Goal: Task Accomplishment & Management: Complete application form

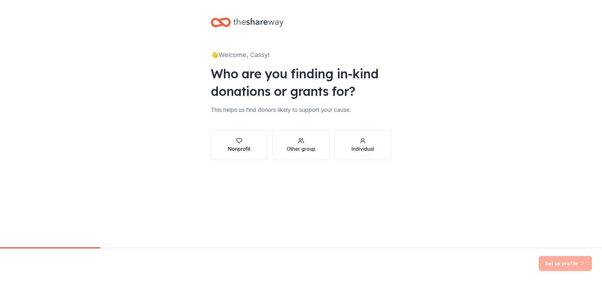
click at [246, 143] on div "button" at bounding box center [239, 141] width 23 height 6
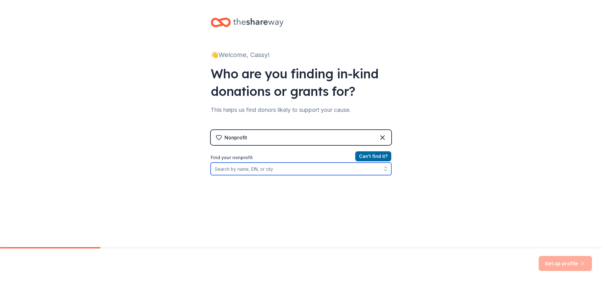
click at [304, 169] on input "Find your nonprofit" at bounding box center [301, 169] width 181 height 13
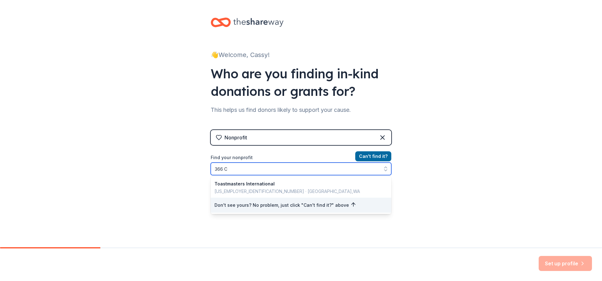
type input "366"
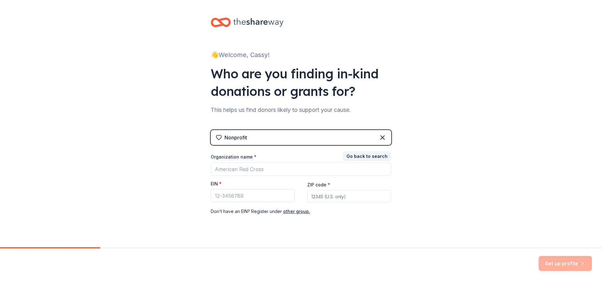
click at [256, 140] on div "Nonprofit" at bounding box center [301, 137] width 181 height 15
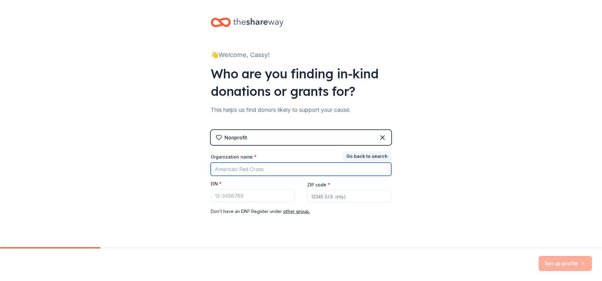
click at [260, 171] on input "Organization name *" at bounding box center [301, 169] width 181 height 13
type input "366"
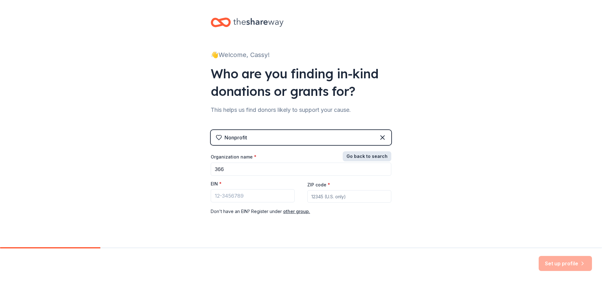
click at [350, 159] on button "Go back to search" at bounding box center [367, 156] width 49 height 10
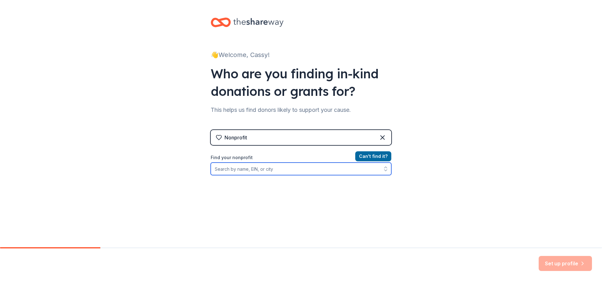
click at [242, 172] on input "Find your nonprofit" at bounding box center [301, 169] width 181 height 13
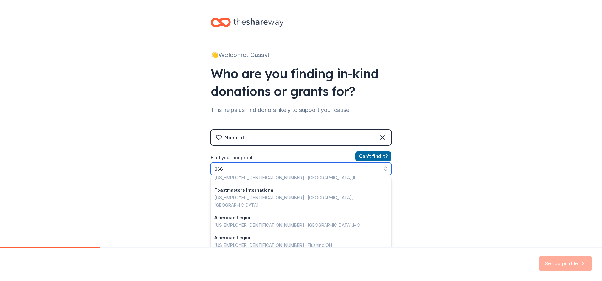
scroll to position [4, 0]
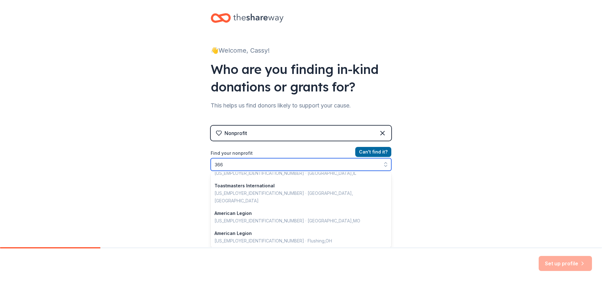
type input "366"
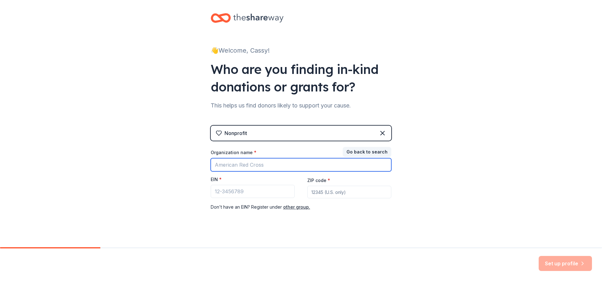
click at [290, 165] on input "Organization name *" at bounding box center [301, 164] width 181 height 13
type input "2"
type input "366 Civil Engineer Squadron"
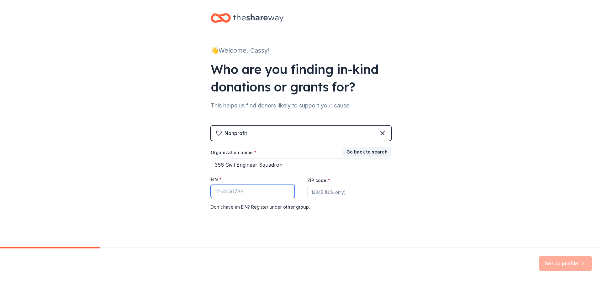
click at [242, 192] on input "EIN *" at bounding box center [253, 191] width 84 height 13
type input "[US_EMPLOYER_IDENTIFICATION_NUMBER]"
click at [324, 193] on input "ZIP code *" at bounding box center [349, 192] width 84 height 13
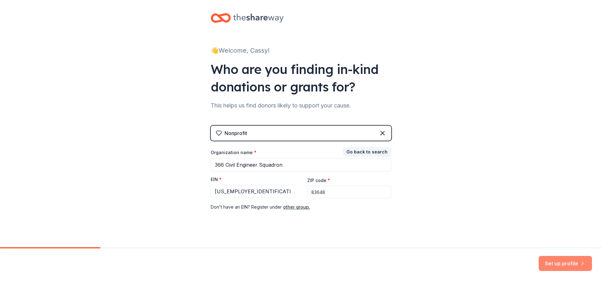
type input "83648"
click at [552, 263] on button "Set up profile" at bounding box center [565, 263] width 53 height 15
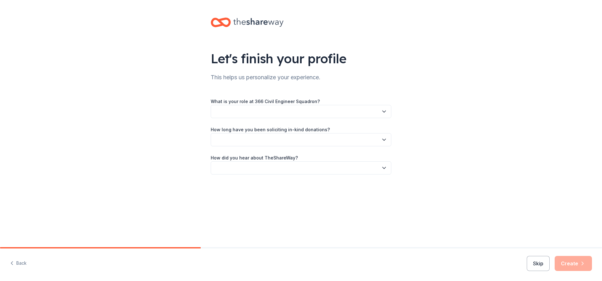
click at [260, 110] on button "button" at bounding box center [301, 111] width 181 height 13
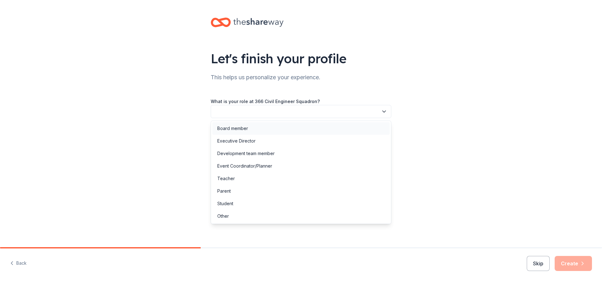
click at [230, 128] on div "Board member" at bounding box center [232, 129] width 31 height 8
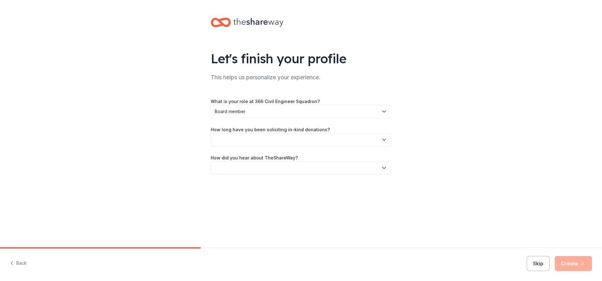
click at [295, 138] on button "button" at bounding box center [301, 139] width 181 height 13
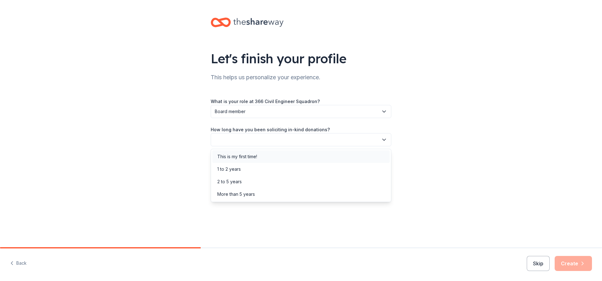
click at [262, 158] on div "This is my first time!" at bounding box center [300, 157] width 177 height 13
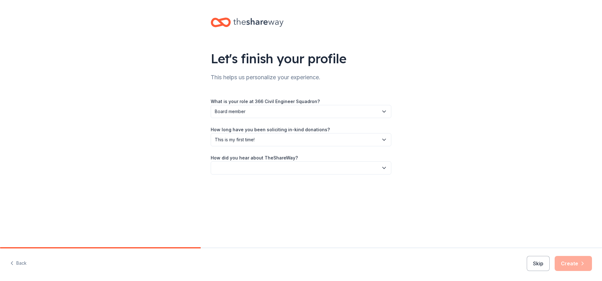
click at [265, 165] on button "button" at bounding box center [301, 167] width 181 height 13
click at [236, 197] on div "Online search" at bounding box center [231, 198] width 29 height 8
click at [574, 264] on button "Create" at bounding box center [573, 263] width 37 height 15
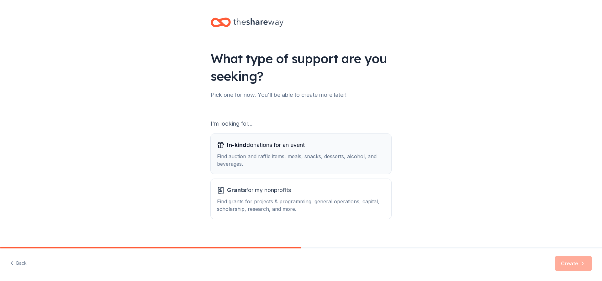
click at [242, 161] on div "Find auction and raffle items, meals, snacks, desserts, alcohol, and beverages." at bounding box center [301, 160] width 168 height 15
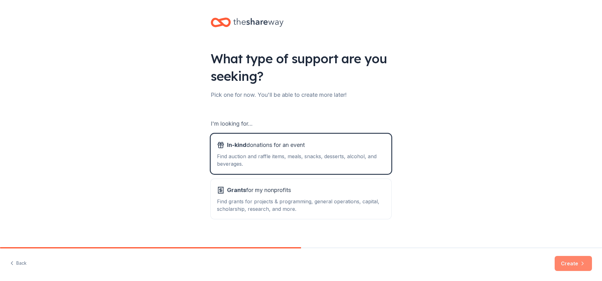
click at [564, 263] on button "Create" at bounding box center [573, 263] width 37 height 15
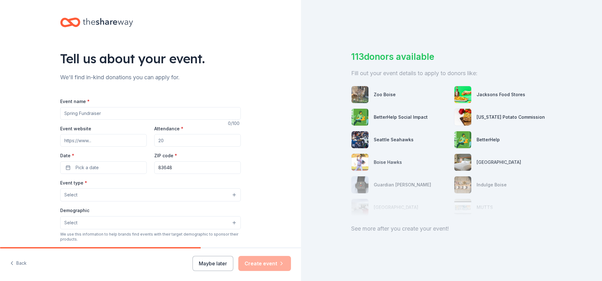
click at [135, 114] on input "Event name *" at bounding box center [150, 113] width 181 height 13
type input "H"
type input "Holiday Party"
click at [112, 138] on input "Event website" at bounding box center [103, 140] width 87 height 13
click at [210, 142] on input "Attendance *" at bounding box center [197, 140] width 87 height 13
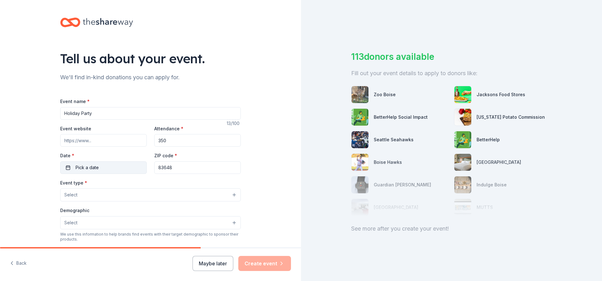
type input "350"
click at [100, 165] on button "Pick a date" at bounding box center [103, 167] width 87 height 13
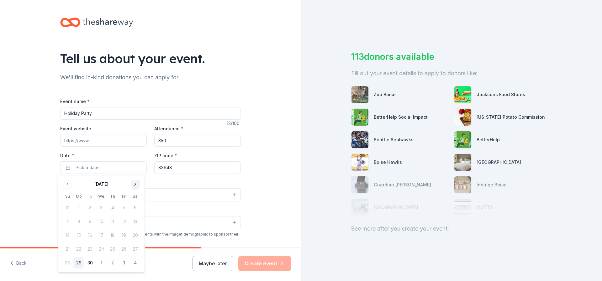
click at [133, 183] on button "Go to next month" at bounding box center [135, 184] width 9 height 9
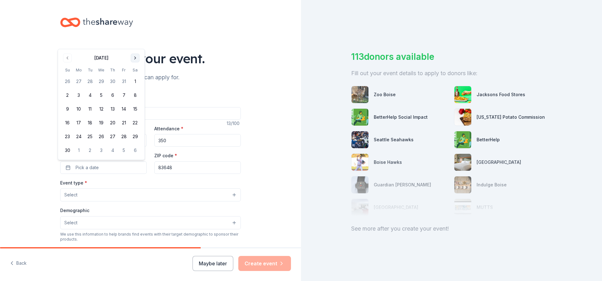
click at [132, 60] on button "Go to next month" at bounding box center [135, 58] width 9 height 9
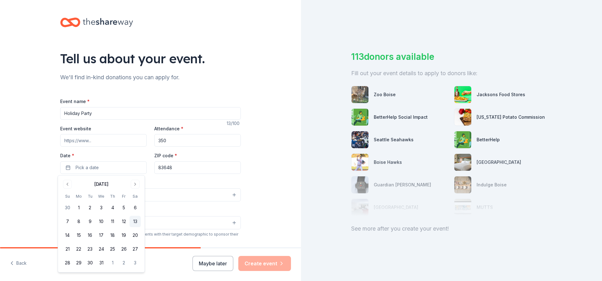
click at [135, 222] on button "13" at bounding box center [135, 221] width 11 height 11
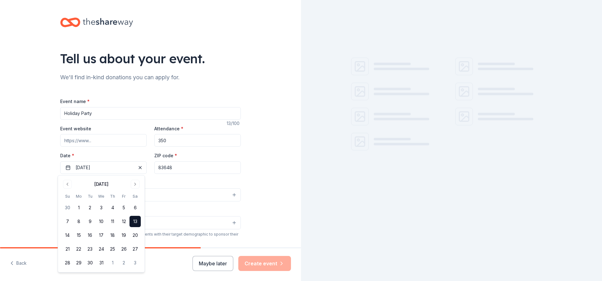
click at [179, 190] on button "Select" at bounding box center [150, 194] width 181 height 13
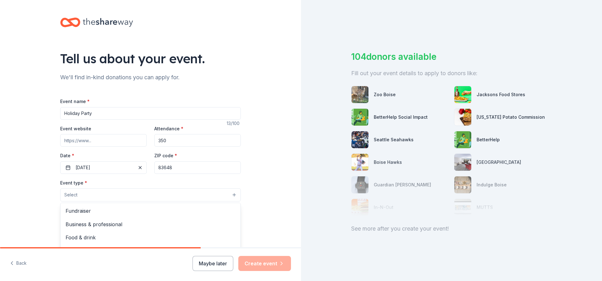
scroll to position [63, 0]
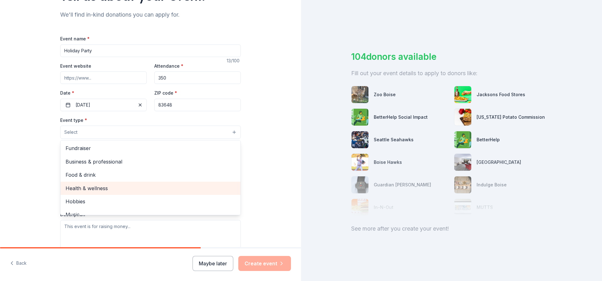
click at [83, 188] on span "Health & wellness" at bounding box center [151, 188] width 170 height 8
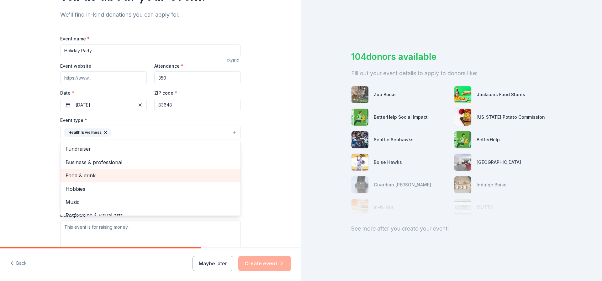
click at [92, 177] on span "Food & drink" at bounding box center [151, 176] width 170 height 8
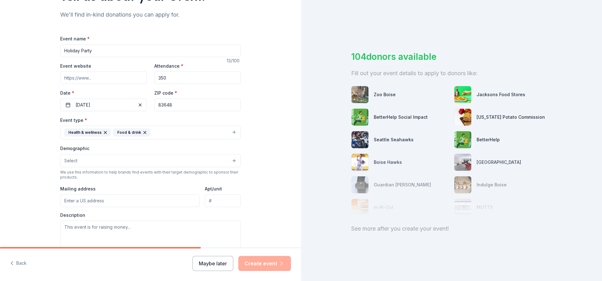
click at [103, 133] on icon "button" at bounding box center [105, 132] width 5 height 5
click at [95, 160] on button "Select" at bounding box center [150, 160] width 181 height 13
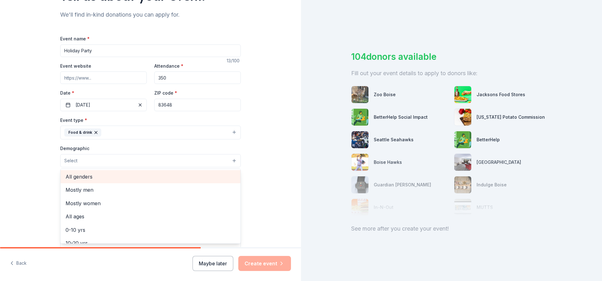
click at [119, 182] on div "All genders" at bounding box center [151, 176] width 180 height 13
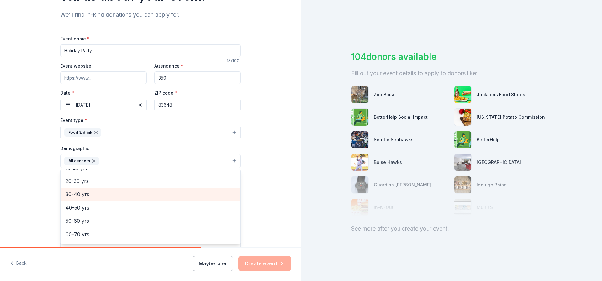
click at [83, 195] on span "30-40 yrs" at bounding box center [151, 194] width 170 height 8
click at [84, 193] on span "40-50 yrs" at bounding box center [151, 194] width 170 height 8
click at [88, 198] on span "50-60 yrs" at bounding box center [151, 196] width 170 height 8
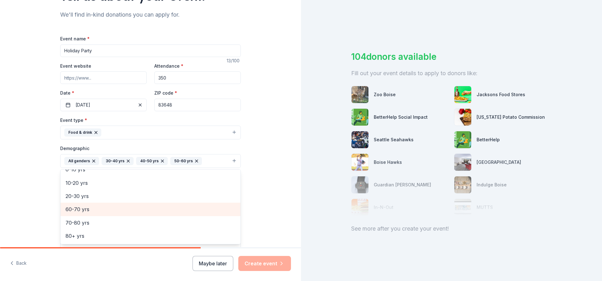
scroll to position [48, 0]
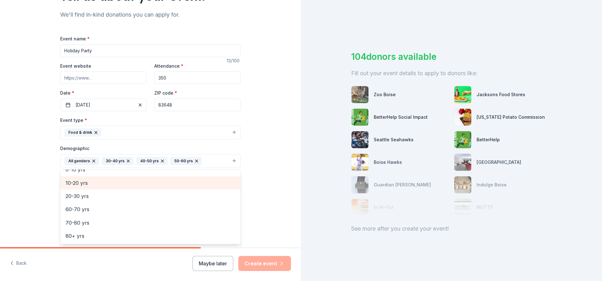
click at [109, 184] on span "10-20 yrs" at bounding box center [151, 183] width 170 height 8
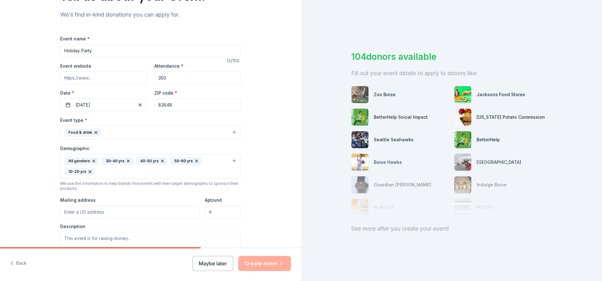
click at [88, 172] on icon "button" at bounding box center [89, 171] width 5 height 5
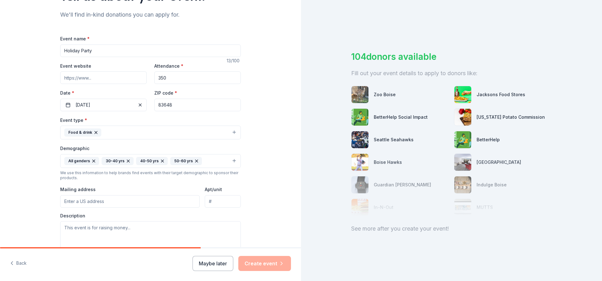
click at [203, 167] on button "All genders 30-40 yrs 40-50 yrs 50-60 yrs" at bounding box center [150, 161] width 181 height 14
click at [230, 160] on button "All genders 30-40 yrs 40-50 yrs 50-60 yrs" at bounding box center [150, 161] width 181 height 14
click at [230, 159] on button "All genders 30-40 yrs 40-50 yrs 50-60 yrs" at bounding box center [150, 161] width 181 height 14
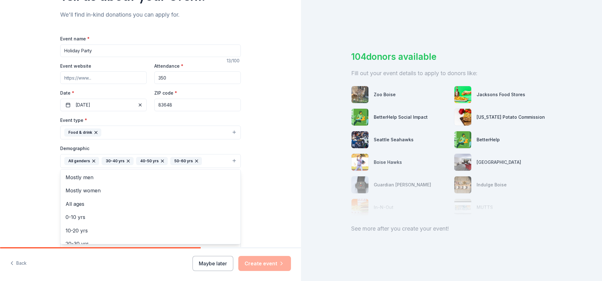
click at [100, 244] on div "Mostly men Mostly women All ages 0-10 yrs 10-20 yrs 20-30 yrs 60-70 yrs 70-80 y…" at bounding box center [150, 206] width 181 height 75
click at [102, 241] on span "20-30 yrs" at bounding box center [151, 244] width 170 height 8
click at [9, 184] on div "Tell us about your event. We'll find in-kind donations you can apply for. Event…" at bounding box center [150, 151] width 301 height 429
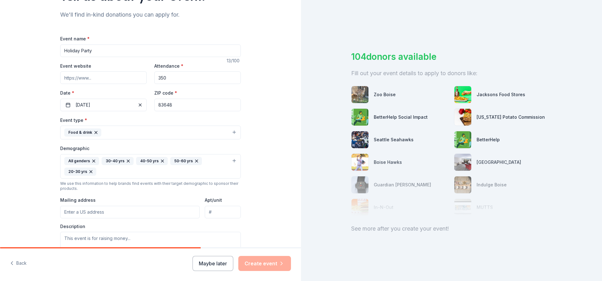
click at [86, 213] on input "Mailing address" at bounding box center [130, 212] width 140 height 13
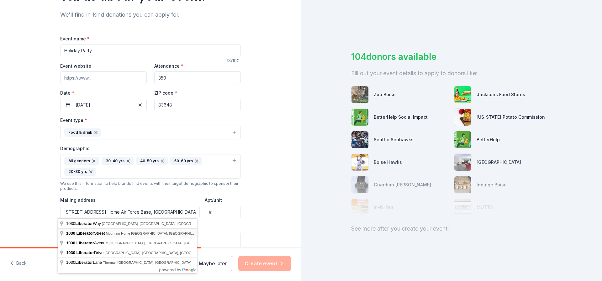
type input "1030 Liberator Street, Mountain Home Air Force Base, ID, 83648"
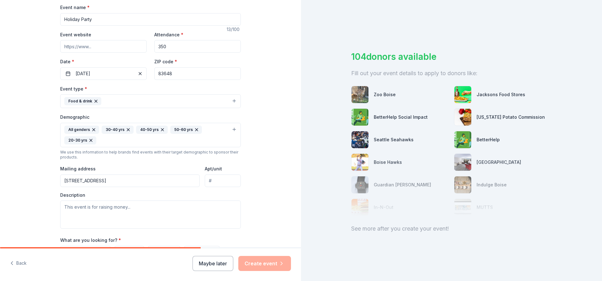
scroll to position [125, 0]
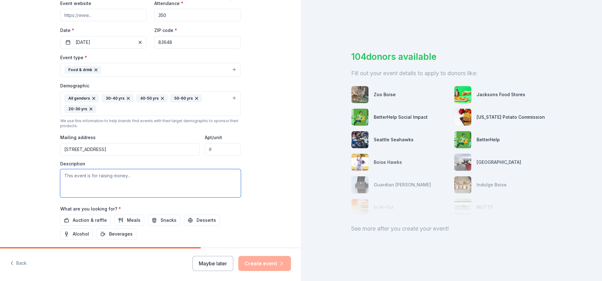
click at [109, 183] on textarea at bounding box center [150, 183] width 181 height 28
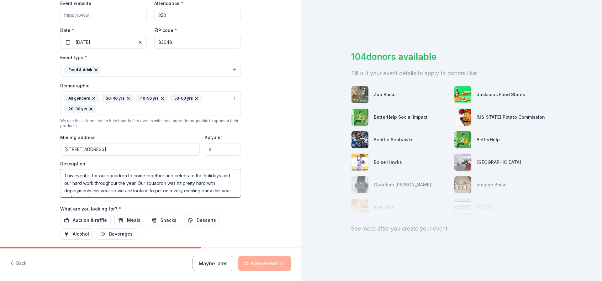
scroll to position [4, 0]
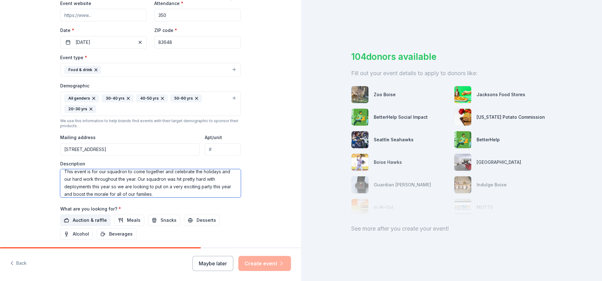
type textarea "This event is for our squadron to come together and celebrate the holidays and …"
click at [81, 220] on span "Auction & raffle" at bounding box center [90, 221] width 34 height 8
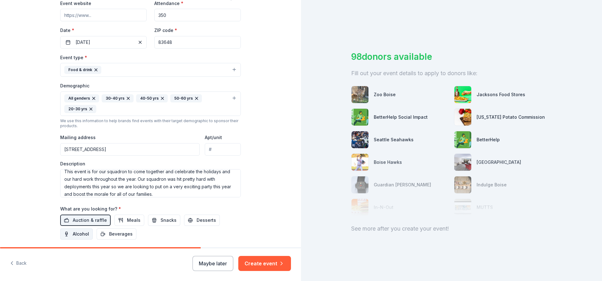
click at [85, 234] on span "Alcohol" at bounding box center [81, 234] width 16 height 8
click at [259, 265] on button "Create event" at bounding box center [264, 263] width 53 height 15
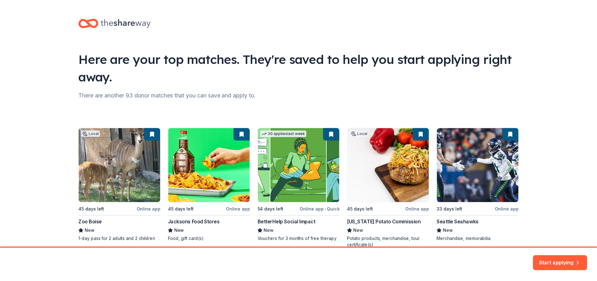
scroll to position [31, 0]
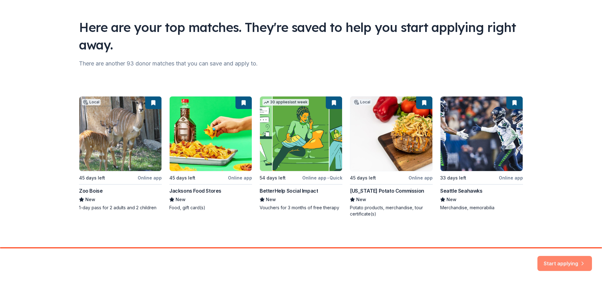
click at [560, 262] on button "Start applying" at bounding box center [564, 259] width 55 height 15
click at [554, 258] on div "Start applying" at bounding box center [564, 263] width 55 height 15
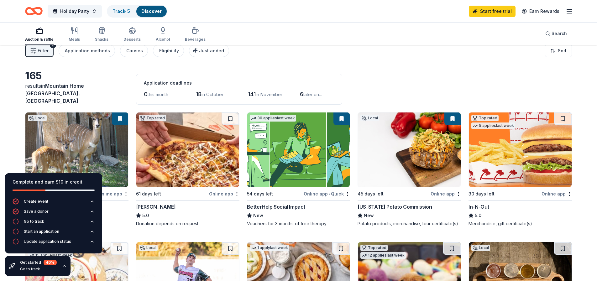
scroll to position [63, 0]
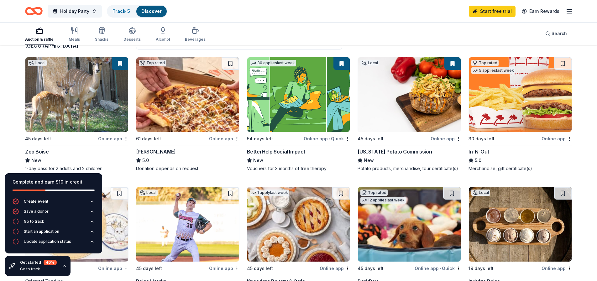
click at [87, 111] on img at bounding box center [76, 94] width 103 height 75
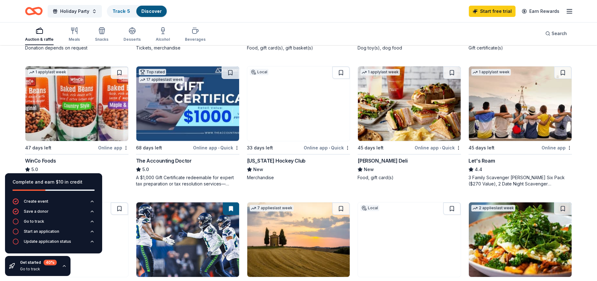
scroll to position [439, 0]
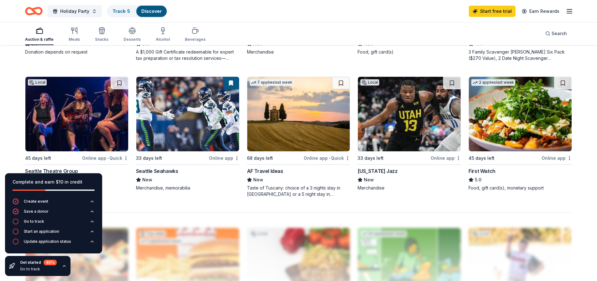
click at [380, 135] on img at bounding box center [409, 114] width 103 height 75
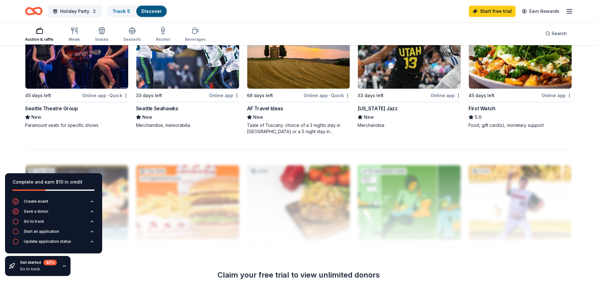
click at [215, 125] on div "33 days left Online app Seattle Seahawks New Merchandise, memorabilia" at bounding box center [187, 74] width 103 height 121
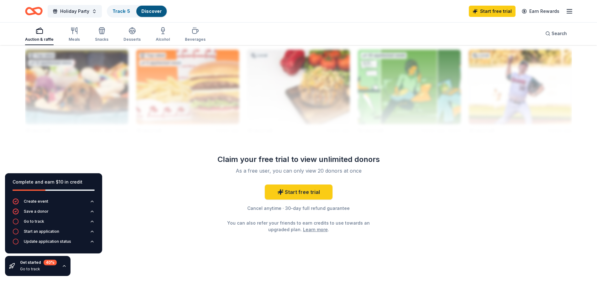
scroll to position [461, 0]
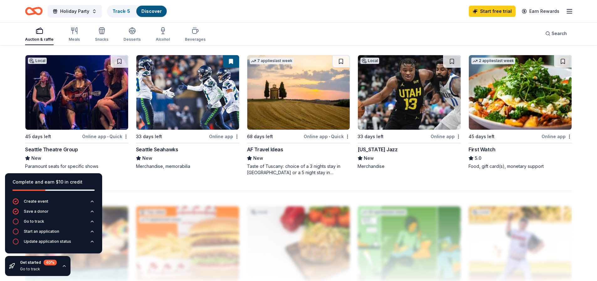
click at [179, 105] on img at bounding box center [187, 92] width 103 height 75
click at [199, 98] on img at bounding box center [187, 92] width 103 height 75
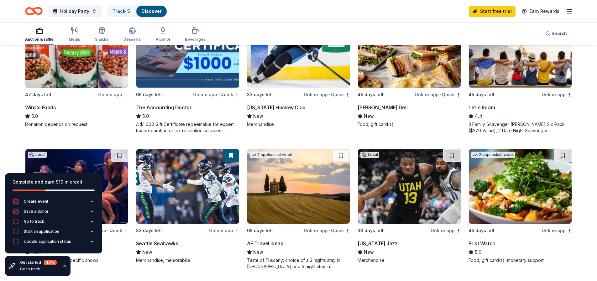
scroll to position [304, 0]
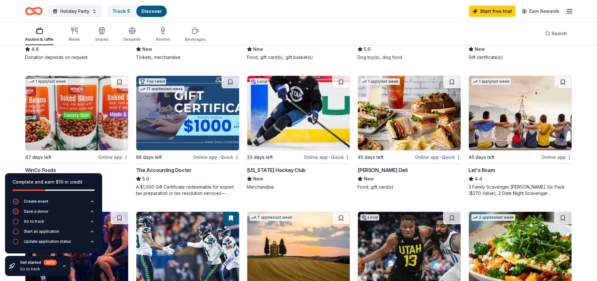
click at [74, 122] on img at bounding box center [76, 113] width 103 height 75
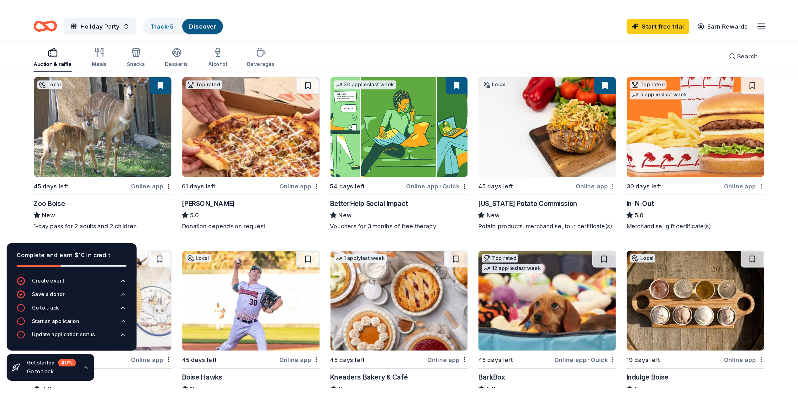
scroll to position [125, 0]
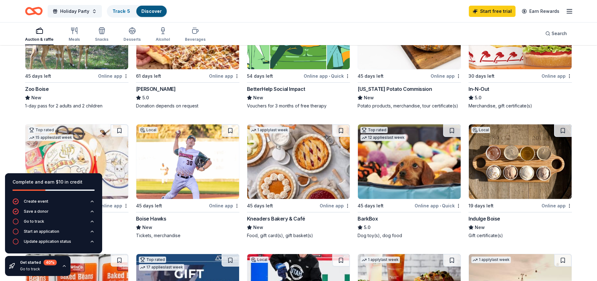
click at [499, 172] on img at bounding box center [520, 161] width 103 height 75
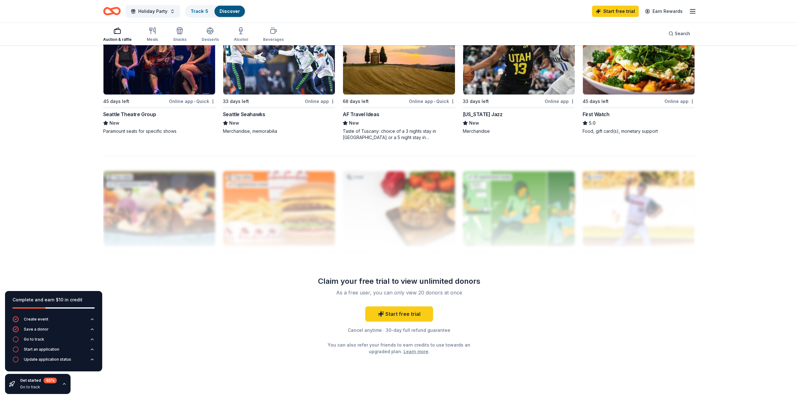
scroll to position [469, 0]
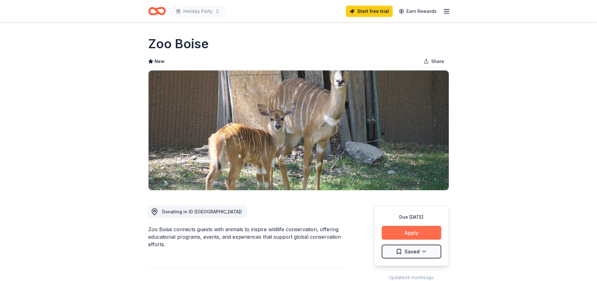
click at [412, 234] on button "Apply" at bounding box center [412, 233] width 60 height 14
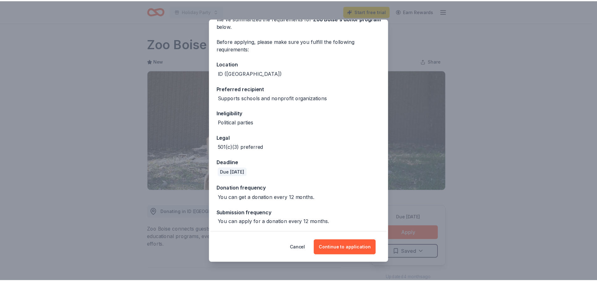
scroll to position [35, 0]
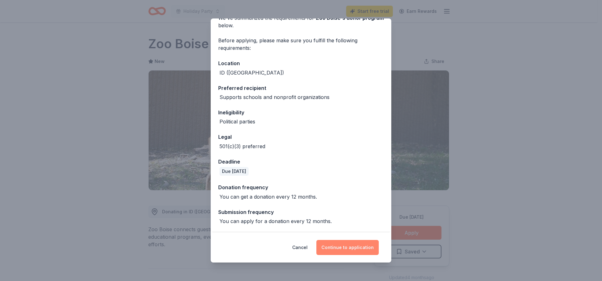
click at [337, 244] on button "Continue to application" at bounding box center [347, 247] width 62 height 15
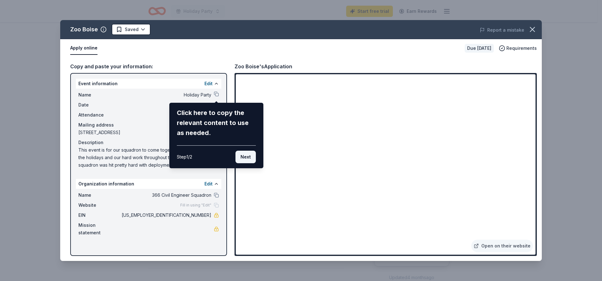
click at [244, 155] on button "Next" at bounding box center [246, 157] width 20 height 13
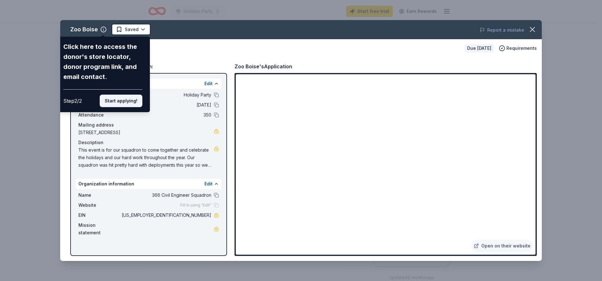
click at [122, 102] on button "Start applying!" at bounding box center [121, 101] width 43 height 13
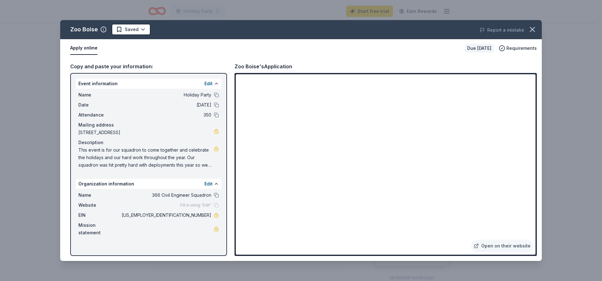
click at [87, 47] on button "Apply online" at bounding box center [83, 48] width 27 height 13
click at [521, 247] on link "Open on their website" at bounding box center [502, 246] width 62 height 13
click at [528, 29] on icon "button" at bounding box center [532, 29] width 9 height 9
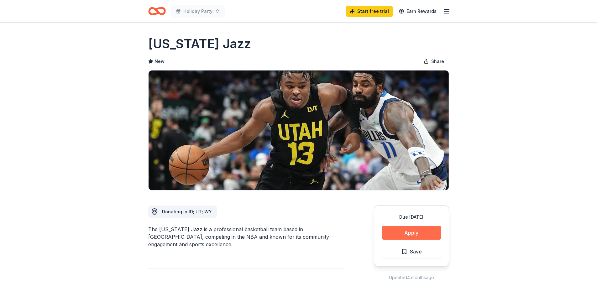
click at [413, 230] on button "Apply" at bounding box center [412, 233] width 60 height 14
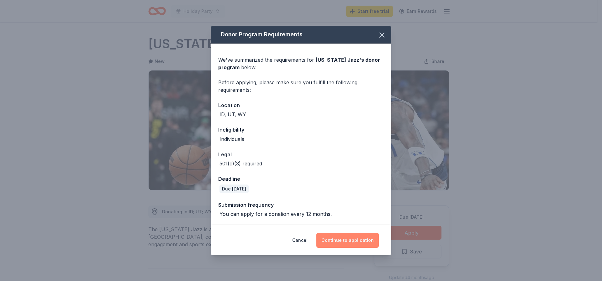
click at [348, 243] on button "Continue to application" at bounding box center [347, 240] width 62 height 15
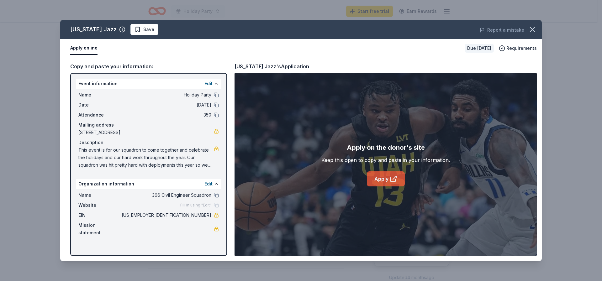
click at [381, 177] on link "Apply" at bounding box center [386, 179] width 38 height 15
click at [534, 29] on icon "button" at bounding box center [532, 29] width 9 height 9
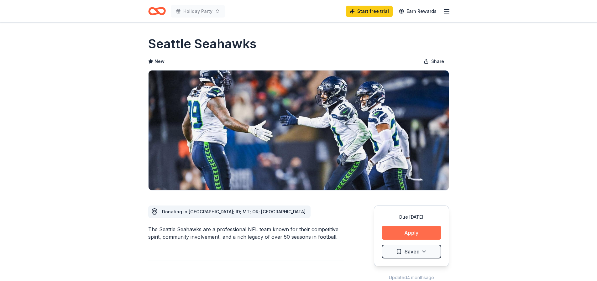
click at [416, 235] on button "Apply" at bounding box center [412, 233] width 60 height 14
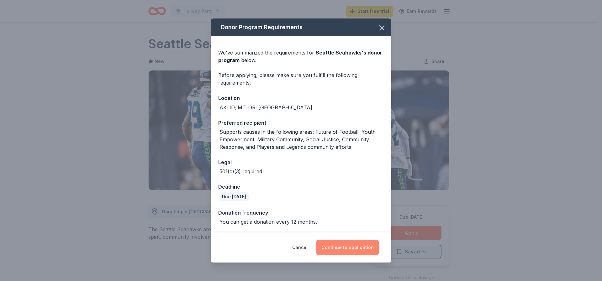
click at [351, 244] on button "Continue to application" at bounding box center [347, 247] width 62 height 15
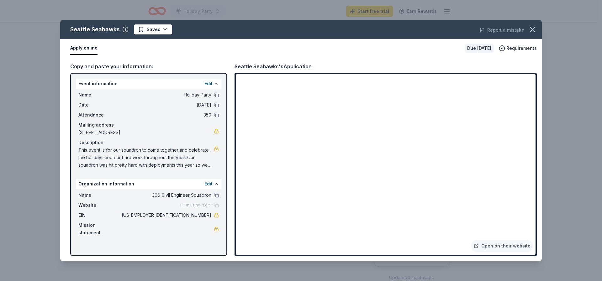
scroll to position [588, 0]
click at [501, 247] on link "Open on their website" at bounding box center [502, 246] width 62 height 13
click at [491, 243] on link "Open on their website" at bounding box center [502, 246] width 62 height 13
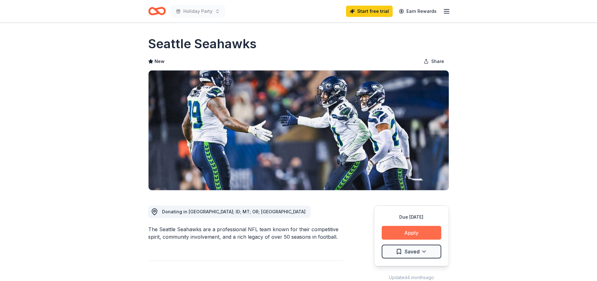
click at [393, 239] on button "Apply" at bounding box center [412, 233] width 60 height 14
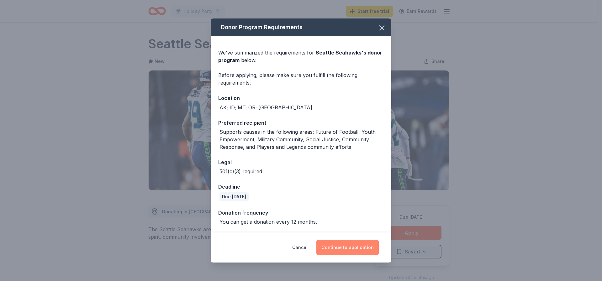
click at [342, 248] on button "Continue to application" at bounding box center [347, 247] width 62 height 15
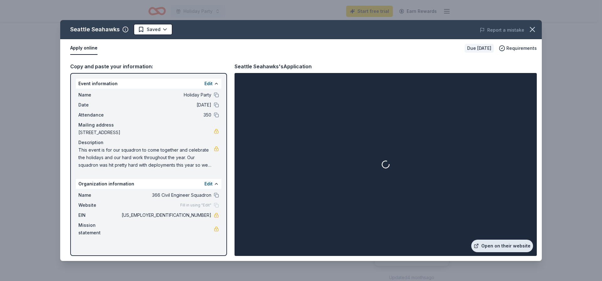
click at [495, 243] on link "Open on their website" at bounding box center [502, 246] width 62 height 13
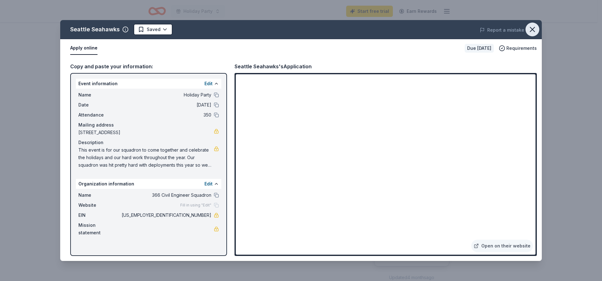
click at [532, 29] on icon "button" at bounding box center [532, 29] width 4 height 4
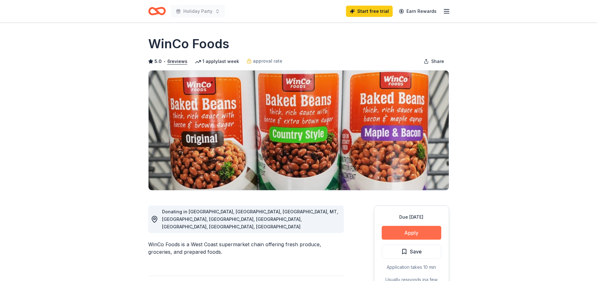
click at [427, 232] on button "Apply" at bounding box center [412, 233] width 60 height 14
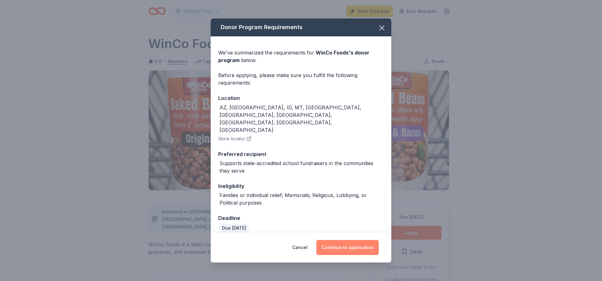
click at [348, 240] on button "Continue to application" at bounding box center [347, 247] width 62 height 15
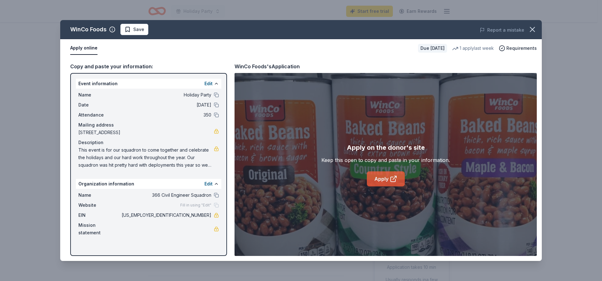
click at [383, 180] on link "Apply" at bounding box center [386, 179] width 38 height 15
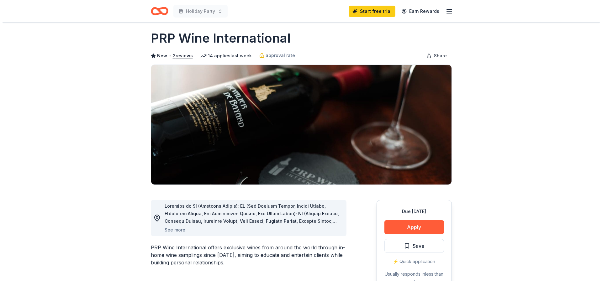
scroll to position [125, 0]
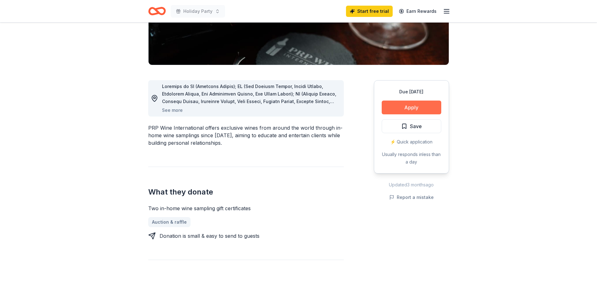
click at [413, 105] on button "Apply" at bounding box center [412, 108] width 60 height 14
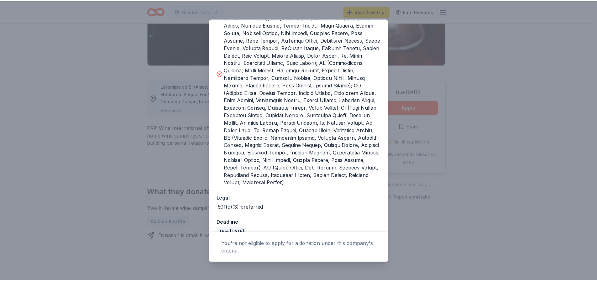
scroll to position [125, 0]
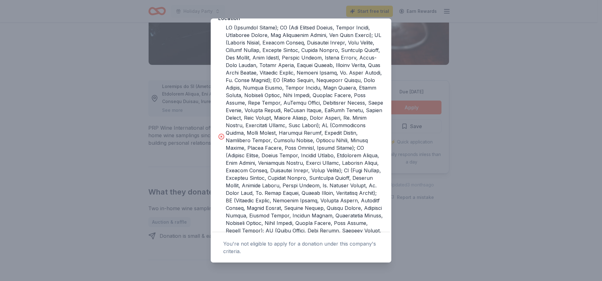
drag, startPoint x: 306, startPoint y: 134, endPoint x: 214, endPoint y: 67, distance: 113.8
click at [214, 67] on div "The following requirements may not be met: This company does not donate in your…" at bounding box center [301, 109] width 181 height 396
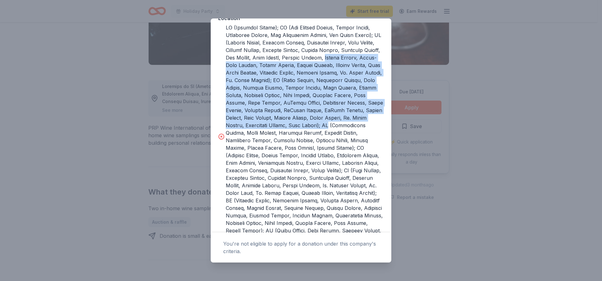
click at [260, 74] on div at bounding box center [305, 137] width 158 height 226
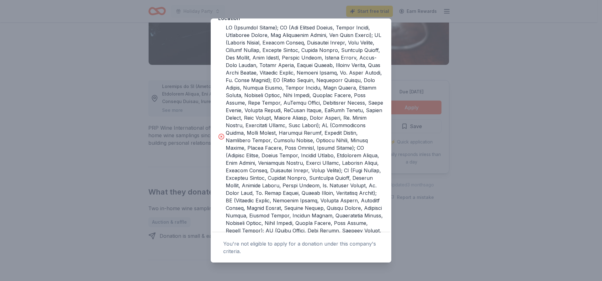
click at [476, 79] on div "Donor Program Requirements The following requirements may not be met: This comp…" at bounding box center [301, 140] width 602 height 281
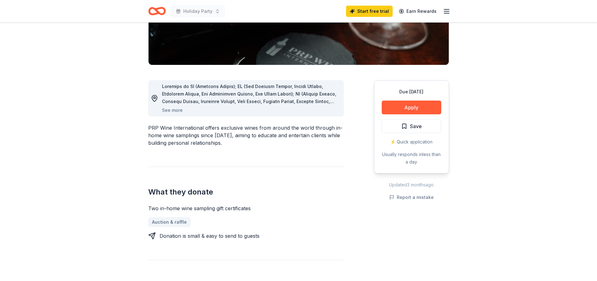
scroll to position [16, 0]
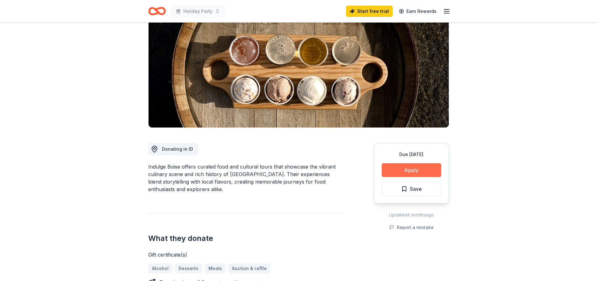
scroll to position [63, 0]
click at [420, 171] on button "Apply" at bounding box center [412, 170] width 60 height 14
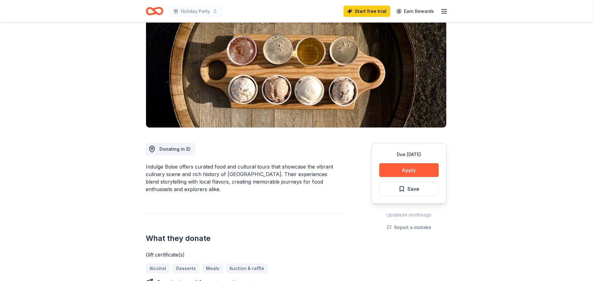
scroll to position [0, 0]
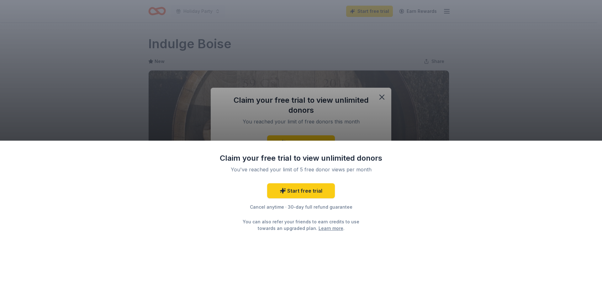
click at [354, 128] on div "Claim your free trial to view unlimited donors You've reached your limit of 5 f…" at bounding box center [301, 140] width 602 height 281
click at [299, 190] on link "Start free trial" at bounding box center [301, 190] width 68 height 15
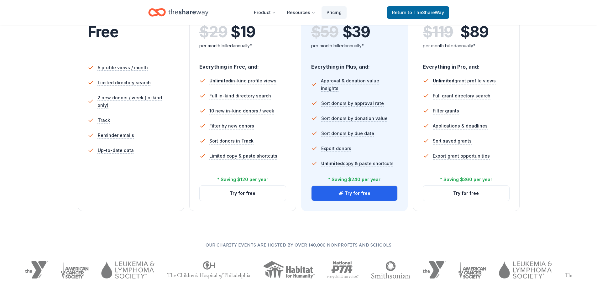
click at [133, 192] on div "Free Current Come see what we're all about. Free 5 profile views / month Limite…" at bounding box center [131, 95] width 107 height 232
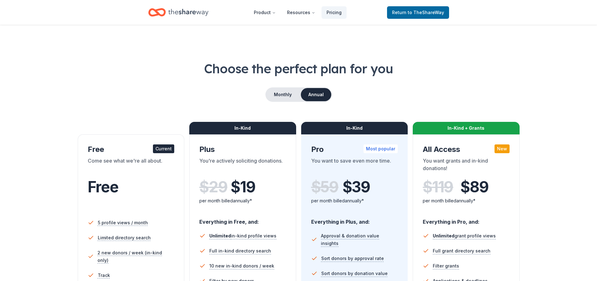
click at [191, 7] on icon "Home" at bounding box center [188, 12] width 40 height 13
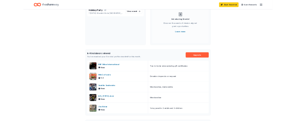
scroll to position [70, 0]
